Goal: Navigation & Orientation: Find specific page/section

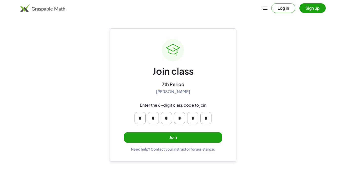
click at [185, 139] on button "Join" at bounding box center [173, 137] width 98 height 10
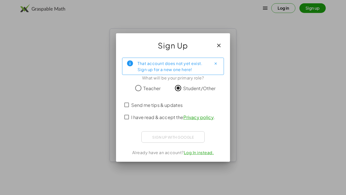
click at [165, 138] on div "Sign up with Google Sign in with Google Sign in with Google. Opens in new tab" at bounding box center [172, 136] width 63 height 11
click at [154, 118] on span "I have read & accept the Privacy policy ." at bounding box center [173, 116] width 84 height 7
click at [150, 107] on span "Send me tips & updates" at bounding box center [156, 104] width 51 height 7
click at [151, 107] on span "Send me tips & updates" at bounding box center [156, 104] width 51 height 7
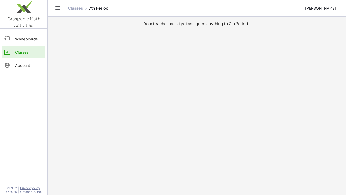
click at [32, 44] on link "Whiteboards" at bounding box center [23, 39] width 43 height 12
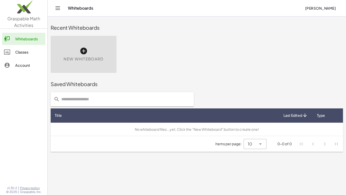
click at [31, 59] on link "Account" at bounding box center [23, 65] width 43 height 12
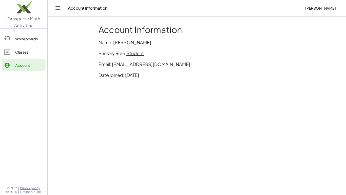
click at [28, 54] on div "Classes" at bounding box center [29, 52] width 28 height 6
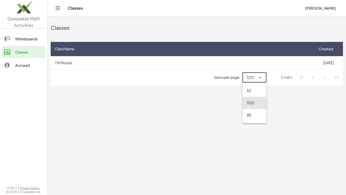
click at [248, 77] on span "100" at bounding box center [250, 77] width 8 height 6
click at [23, 39] on div "Whiteboards" at bounding box center [29, 39] width 28 height 6
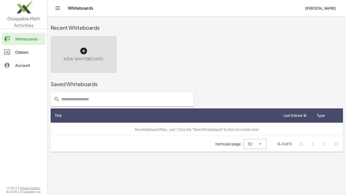
click at [139, 94] on input "text" at bounding box center [125, 99] width 131 height 14
type input "*"
click at [32, 48] on link "Classes" at bounding box center [23, 52] width 43 height 12
